Goal: Information Seeking & Learning: Understand process/instructions

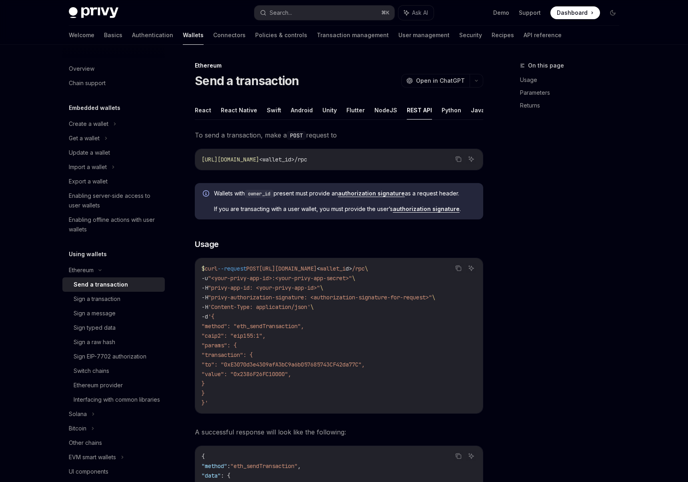
scroll to position [48, 0]
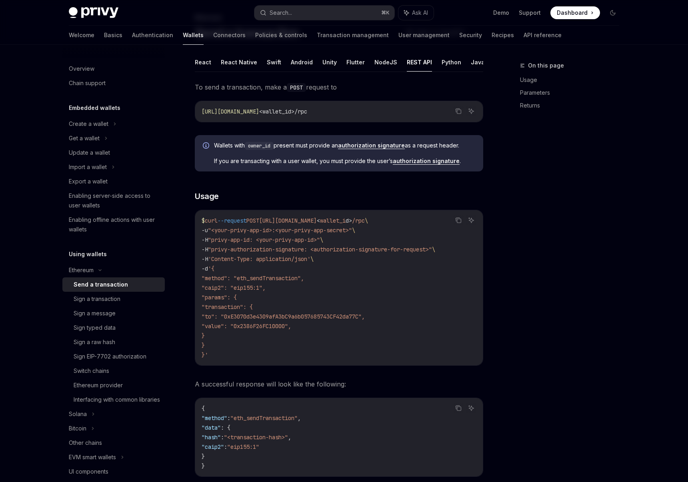
click at [511, 286] on div "On this page Usage Parameters Returns" at bounding box center [565, 271] width 122 height 421
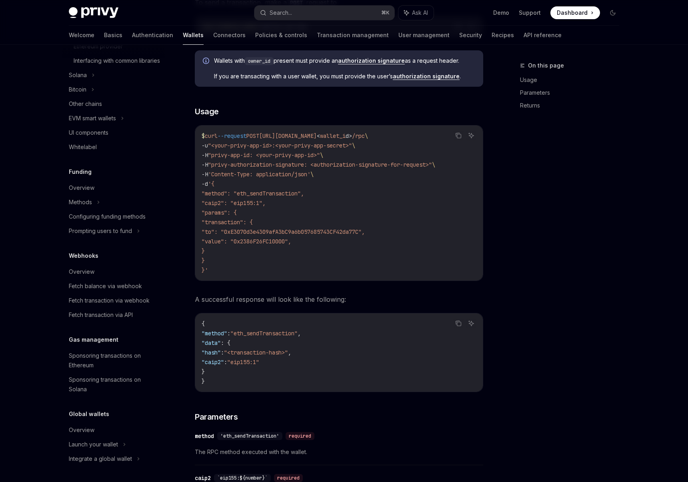
scroll to position [0, 0]
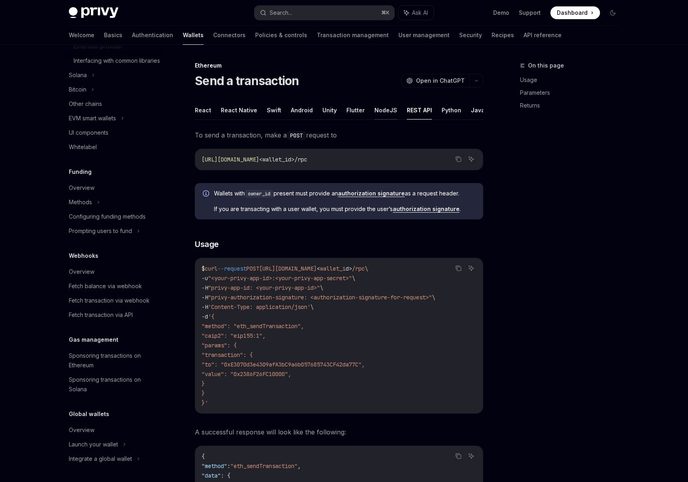
click at [377, 110] on button "NodeJS" at bounding box center [385, 110] width 23 height 19
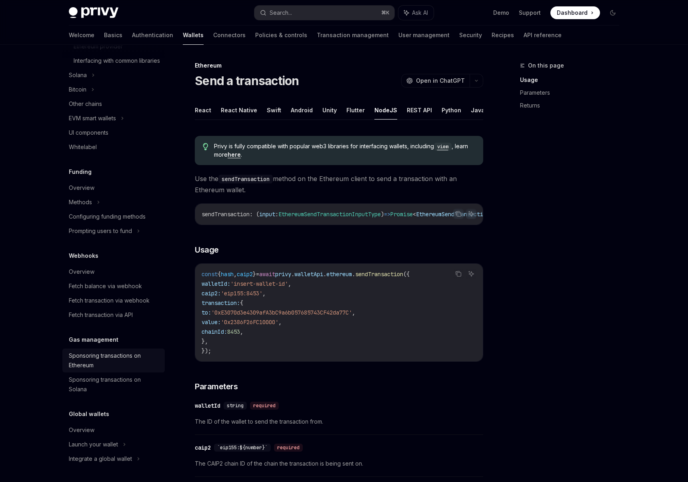
click at [99, 360] on div "Sponsoring transactions on Ethereum" at bounding box center [114, 360] width 91 height 19
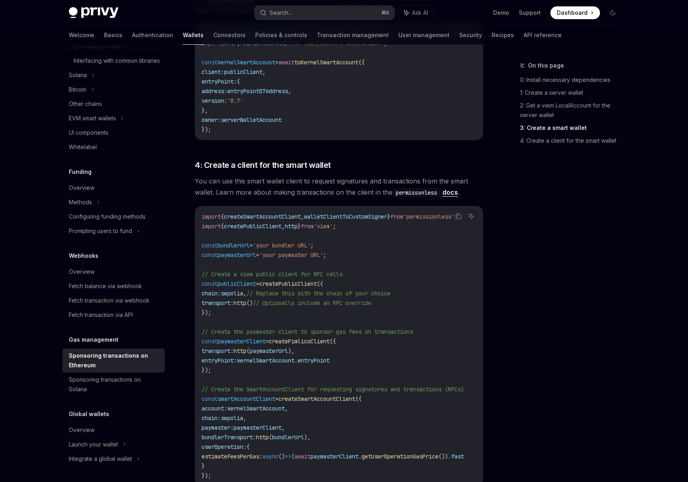
scroll to position [916, 0]
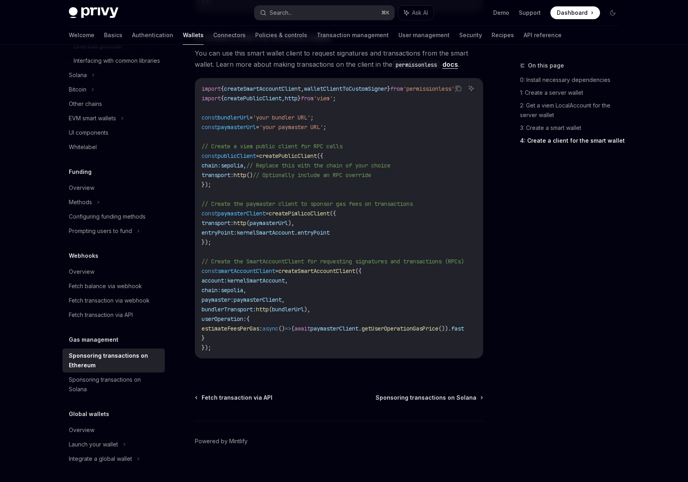
scroll to position [21, 0]
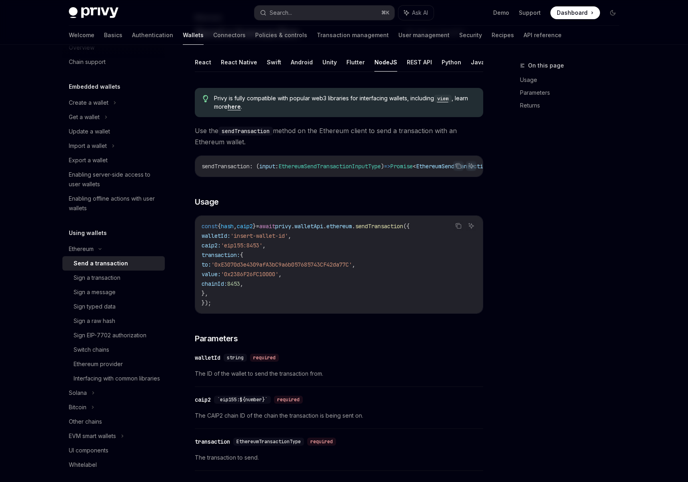
type textarea "*"
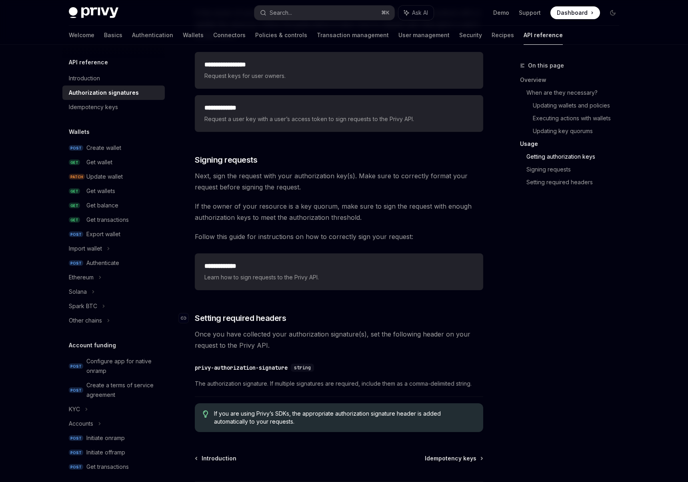
scroll to position [1143, 0]
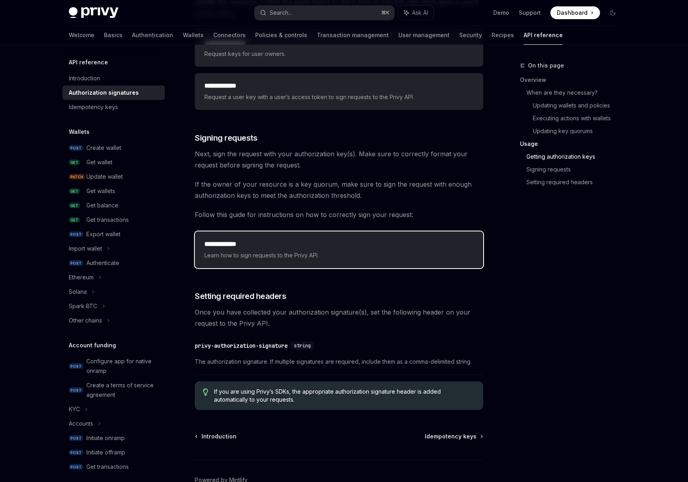
click at [250, 251] on span "Learn how to sign requests to the Privy API." at bounding box center [338, 256] width 269 height 10
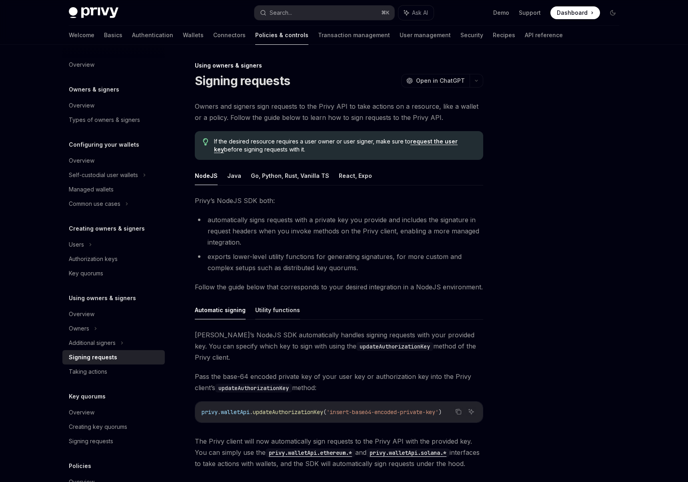
click at [282, 313] on button "Utility functions" at bounding box center [277, 310] width 45 height 19
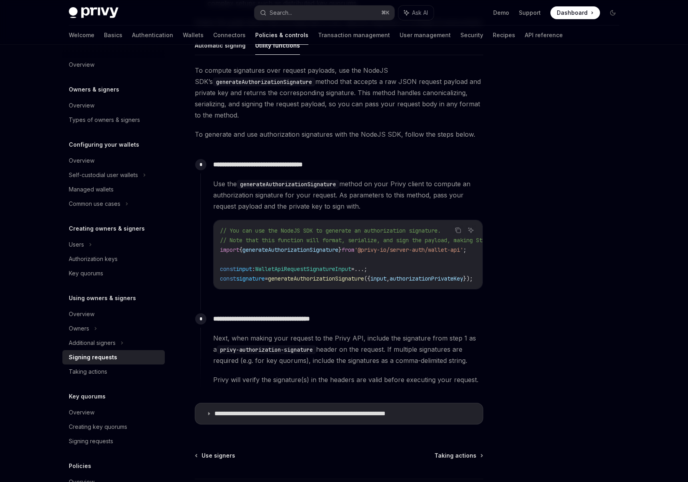
scroll to position [177, 0]
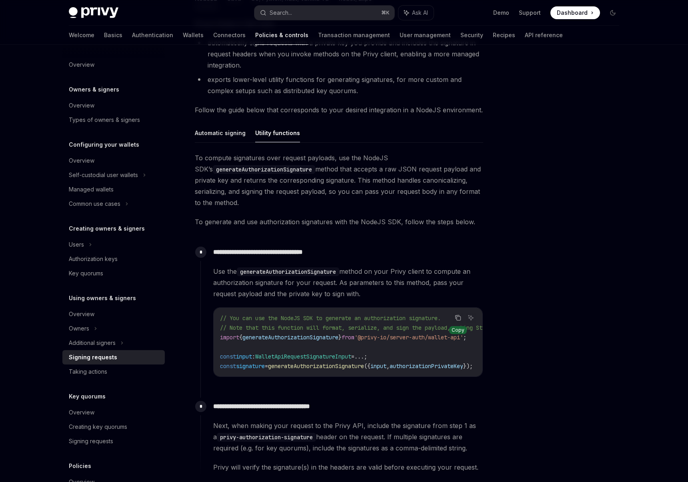
click at [455, 315] on icon "Copy the contents from the code block" at bounding box center [458, 318] width 6 height 6
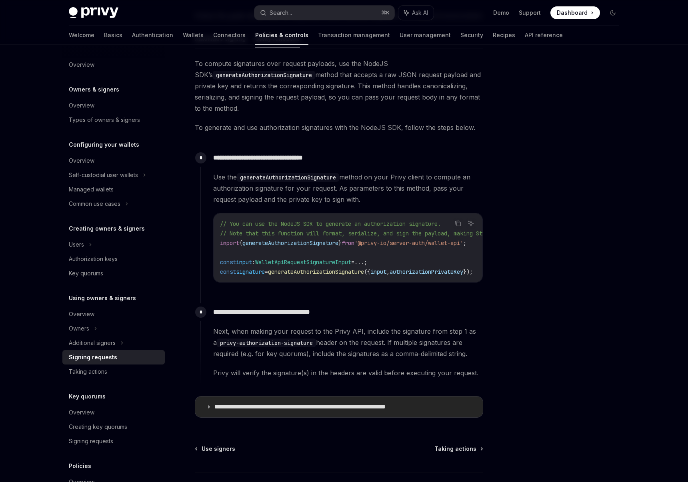
click at [327, 406] on p "**********" at bounding box center [325, 407] width 222 height 8
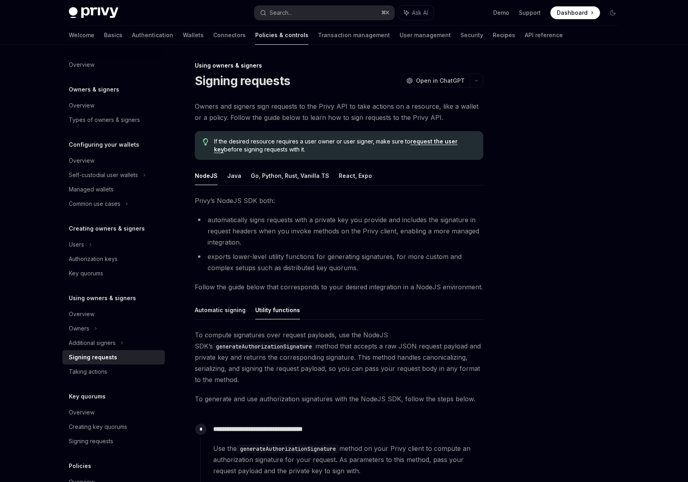
click at [446, 142] on link "request the user key" at bounding box center [336, 145] width 244 height 15
type textarea "*"
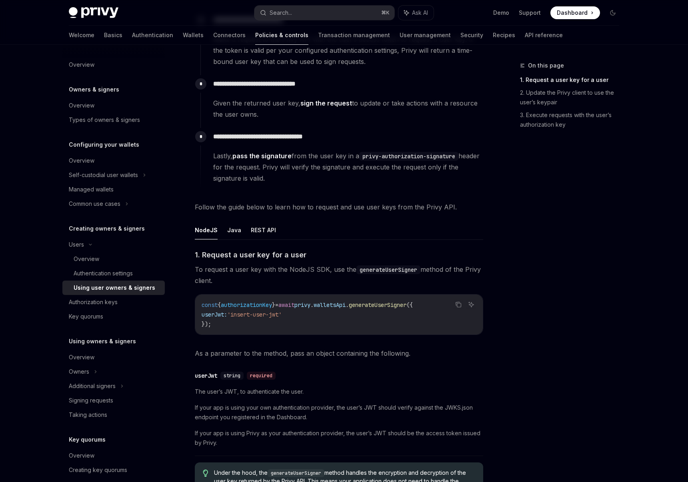
scroll to position [10, 0]
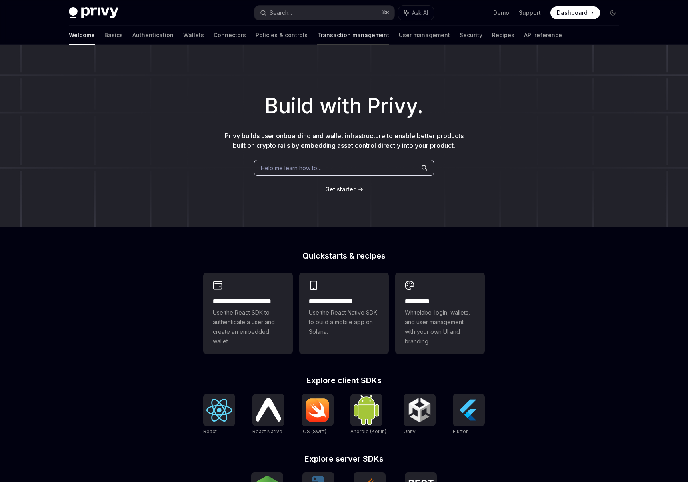
click at [317, 35] on link "Transaction management" at bounding box center [353, 35] width 72 height 19
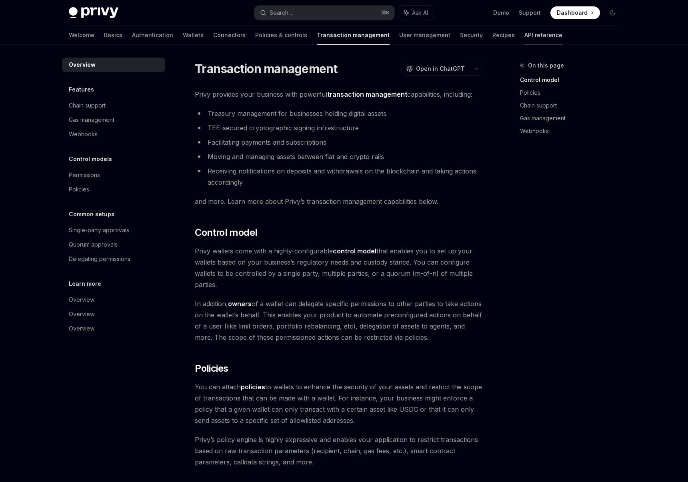
click at [524, 36] on link "API reference" at bounding box center [543, 35] width 38 height 19
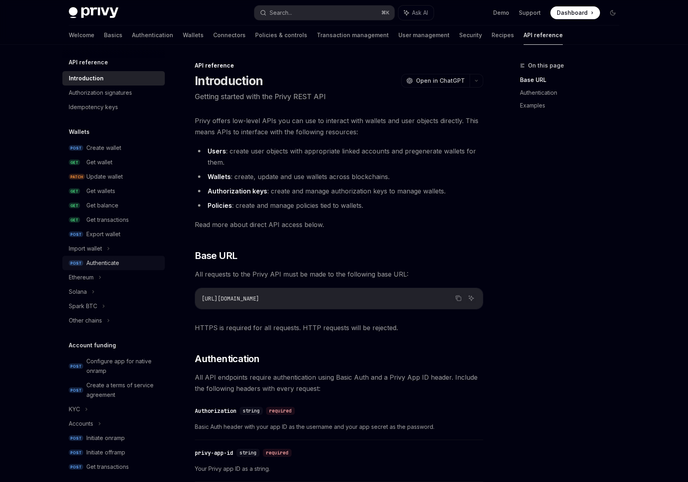
click at [111, 265] on div "Authenticate" at bounding box center [102, 263] width 33 height 10
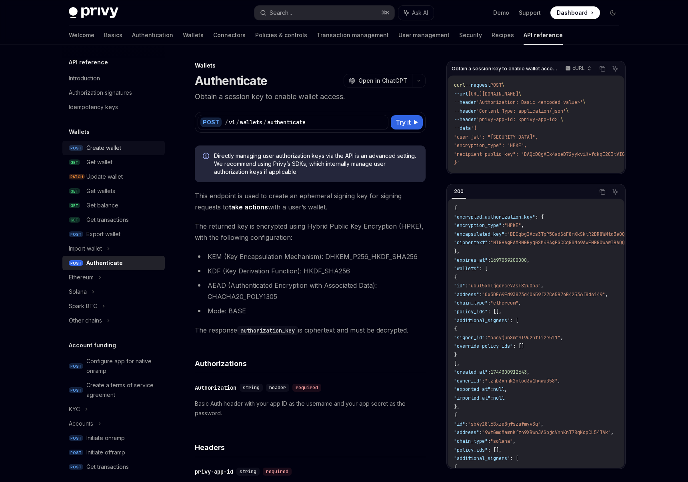
click at [108, 146] on div "Create wallet" at bounding box center [103, 148] width 35 height 10
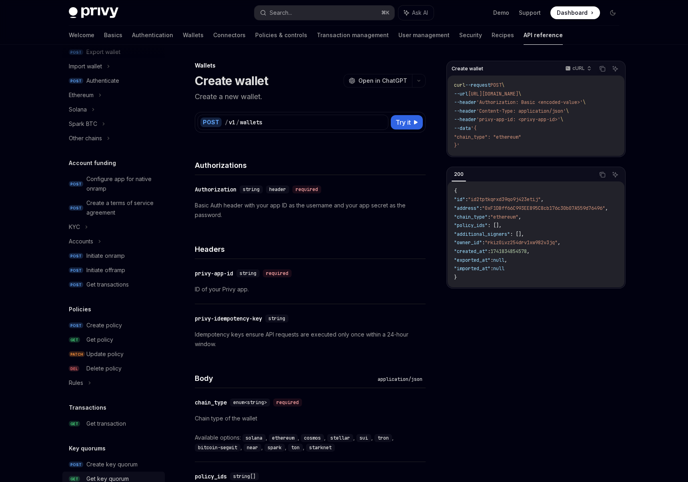
scroll to position [34, 0]
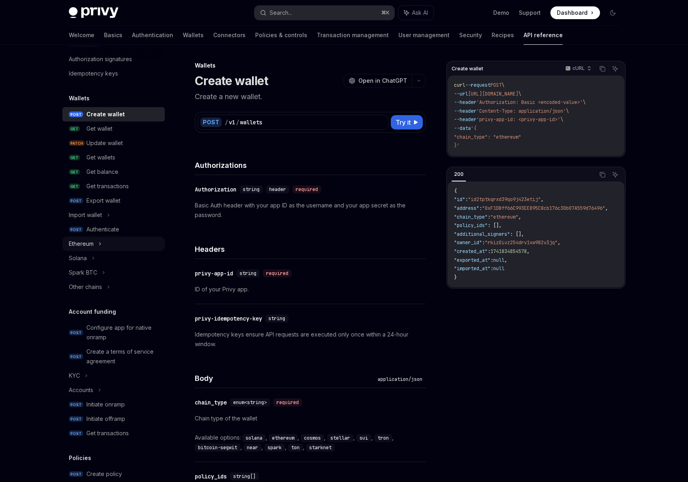
click at [100, 240] on icon at bounding box center [99, 244] width 3 height 10
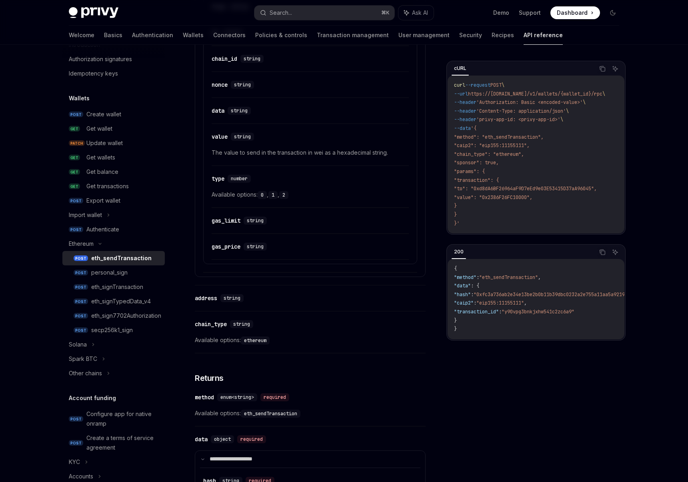
scroll to position [661, 0]
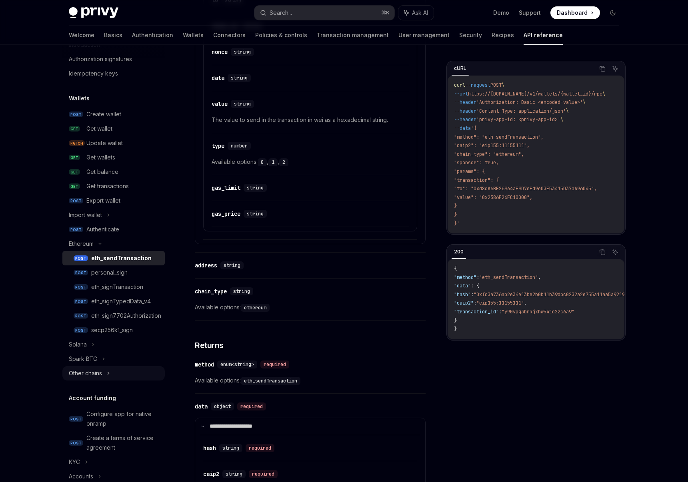
click at [105, 372] on div "Other chains" at bounding box center [113, 373] width 102 height 14
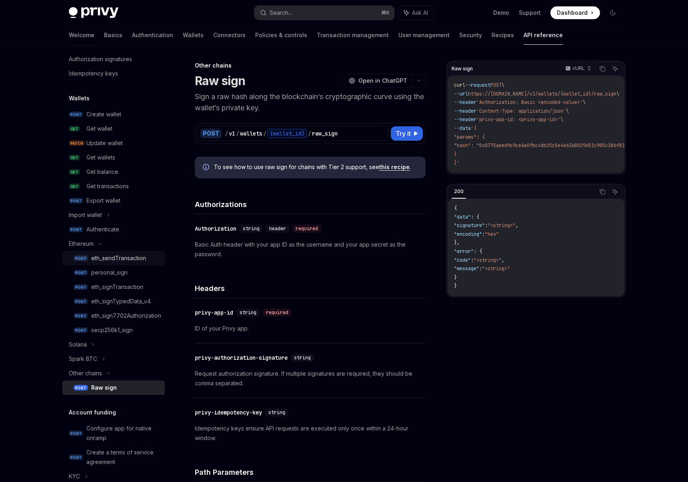
click at [115, 260] on div "eth_sendTransaction" at bounding box center [118, 259] width 55 height 10
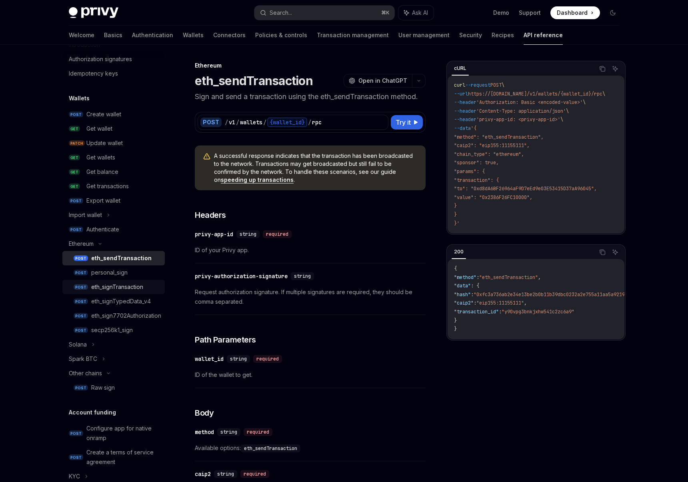
click at [146, 286] on div "eth_signTransaction" at bounding box center [125, 287] width 69 height 10
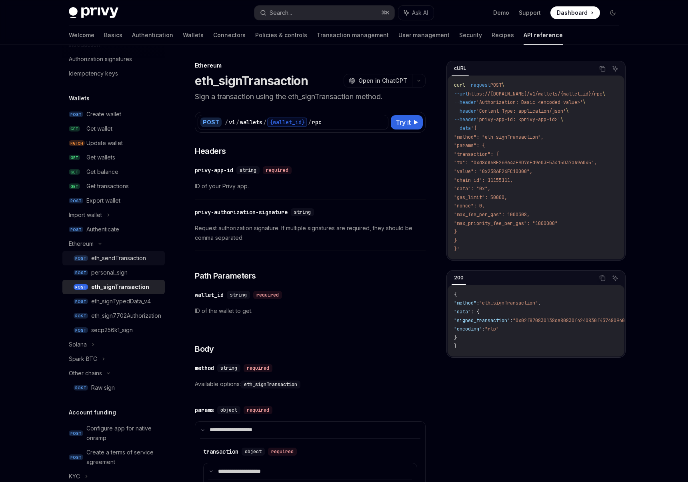
click at [132, 258] on div "eth_sendTransaction" at bounding box center [118, 259] width 55 height 10
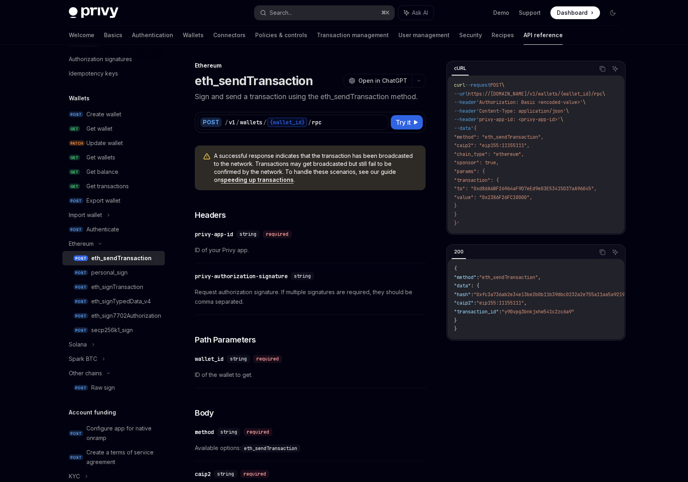
click at [270, 182] on link "speeding up transactions" at bounding box center [257, 179] width 73 height 7
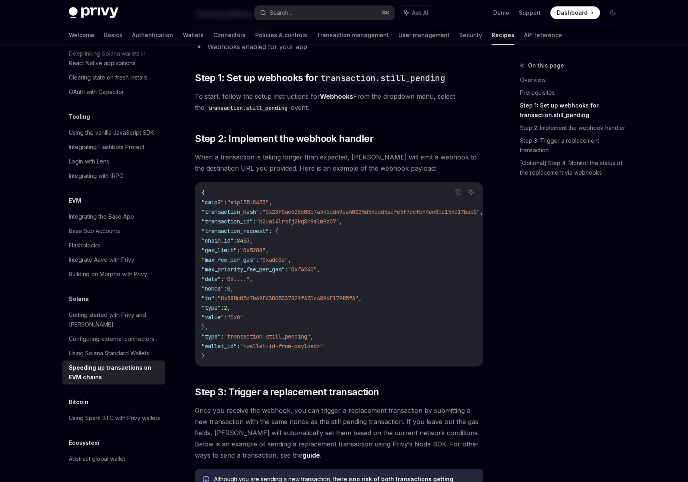
scroll to position [602, 0]
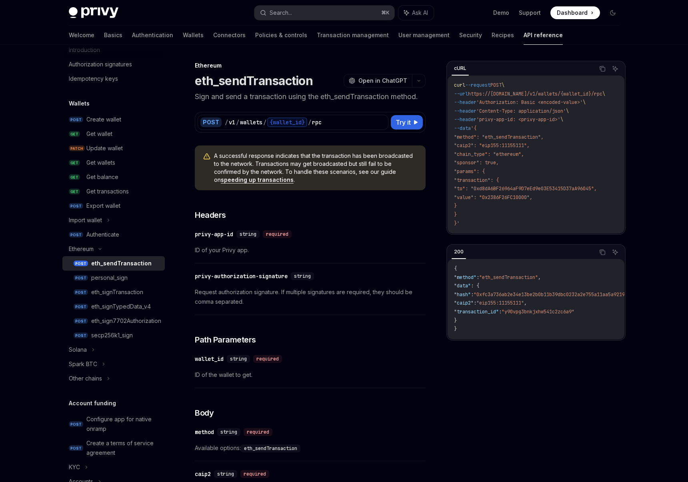
click at [570, 103] on span "'Authorization: Basic <encoded-value>'" at bounding box center [529, 102] width 106 height 6
click at [555, 155] on code "curl --request POST \ --url https://api.privy.io/v1/wallets/{wallet_id}/rpc \ -…" at bounding box center [539, 154] width 170 height 147
click at [367, 232] on div "​ privy-app-id string required" at bounding box center [306, 235] width 223 height 10
click at [124, 232] on div "Authenticate" at bounding box center [123, 235] width 74 height 10
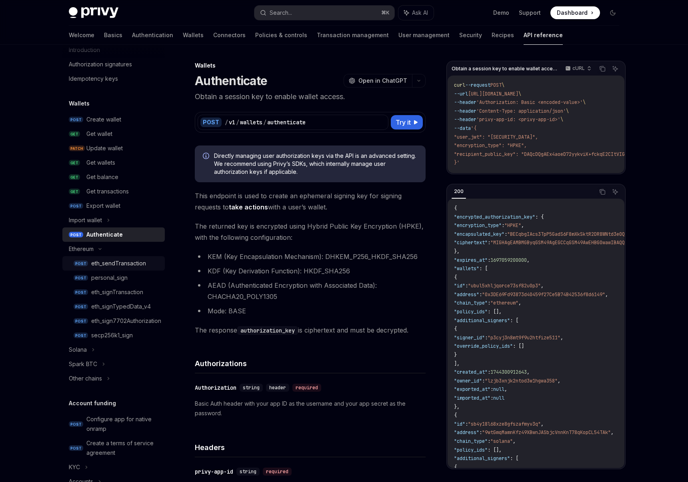
click at [112, 264] on div "eth_sendTransaction" at bounding box center [118, 264] width 55 height 10
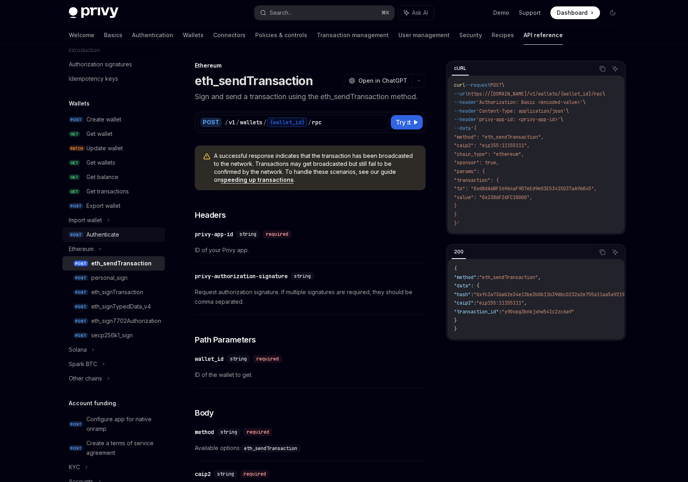
click at [128, 237] on div "Authenticate" at bounding box center [123, 235] width 74 height 10
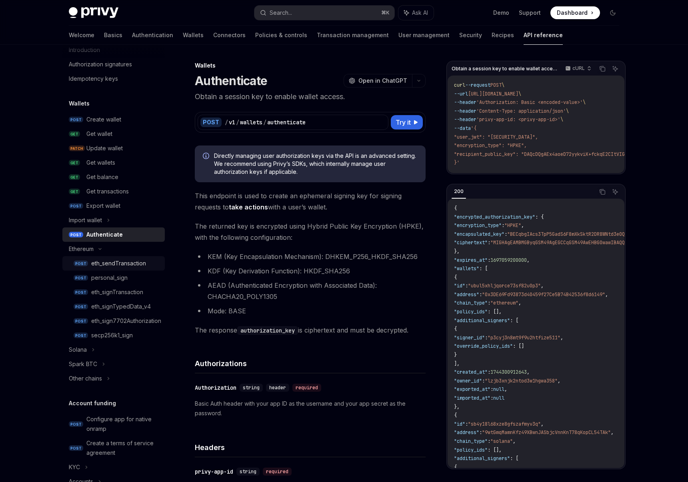
click at [119, 260] on div "eth_sendTransaction" at bounding box center [118, 264] width 55 height 10
type textarea "*"
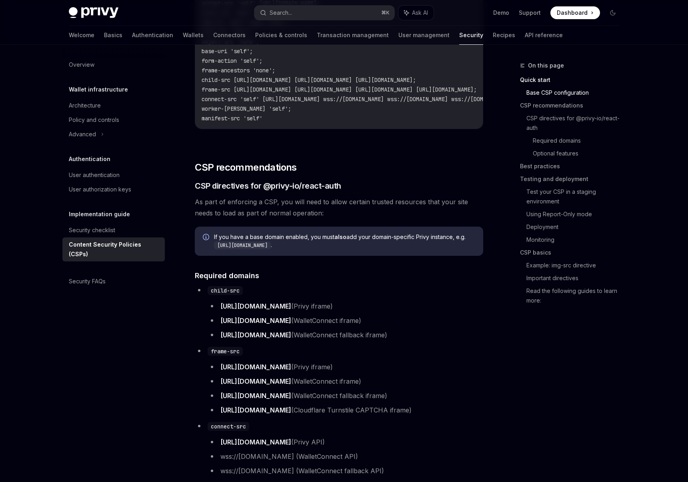
scroll to position [301, 0]
